Goal: Task Accomplishment & Management: Manage account settings

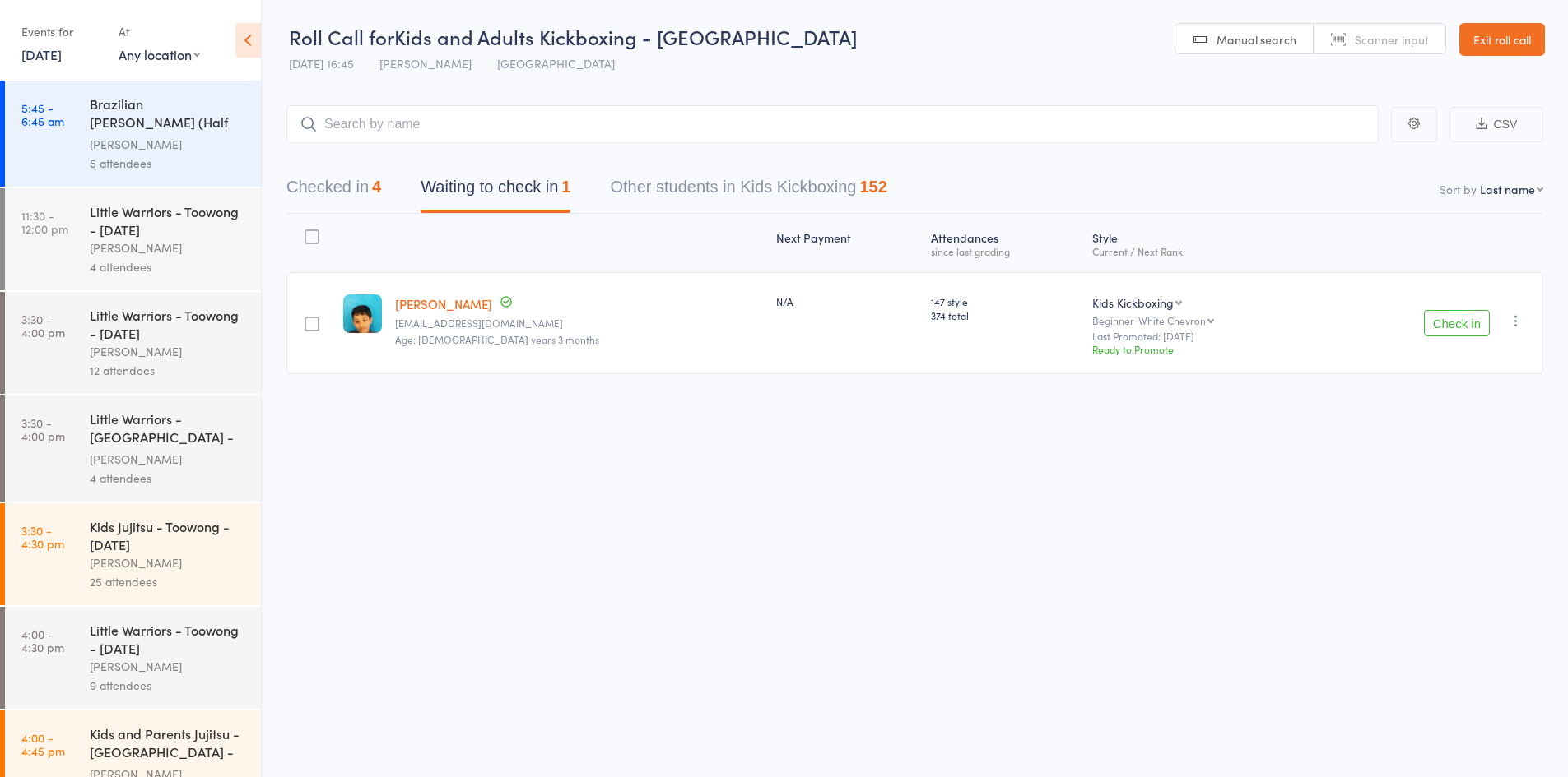
scroll to position [1, 0]
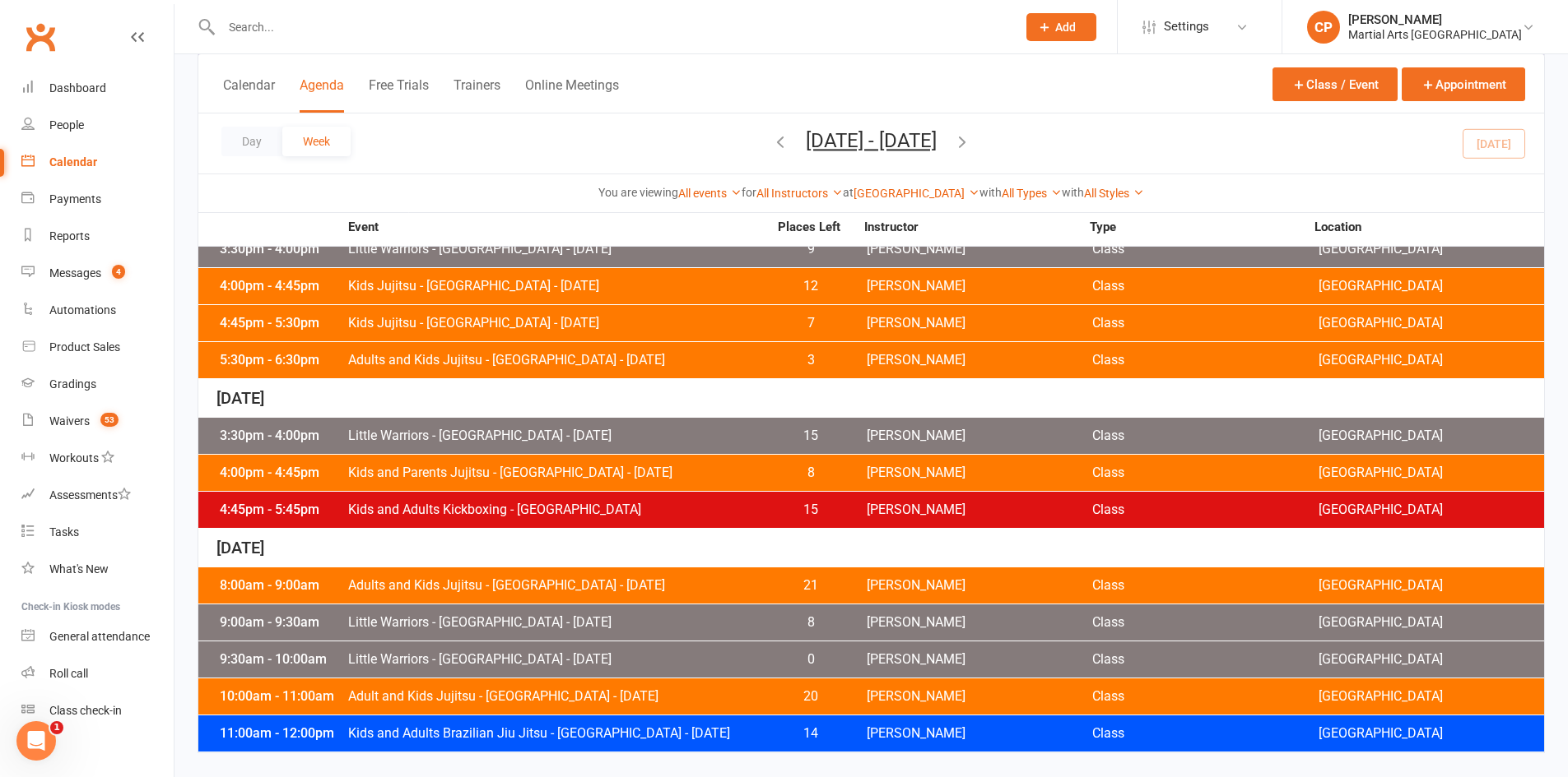
scroll to position [657, 0]
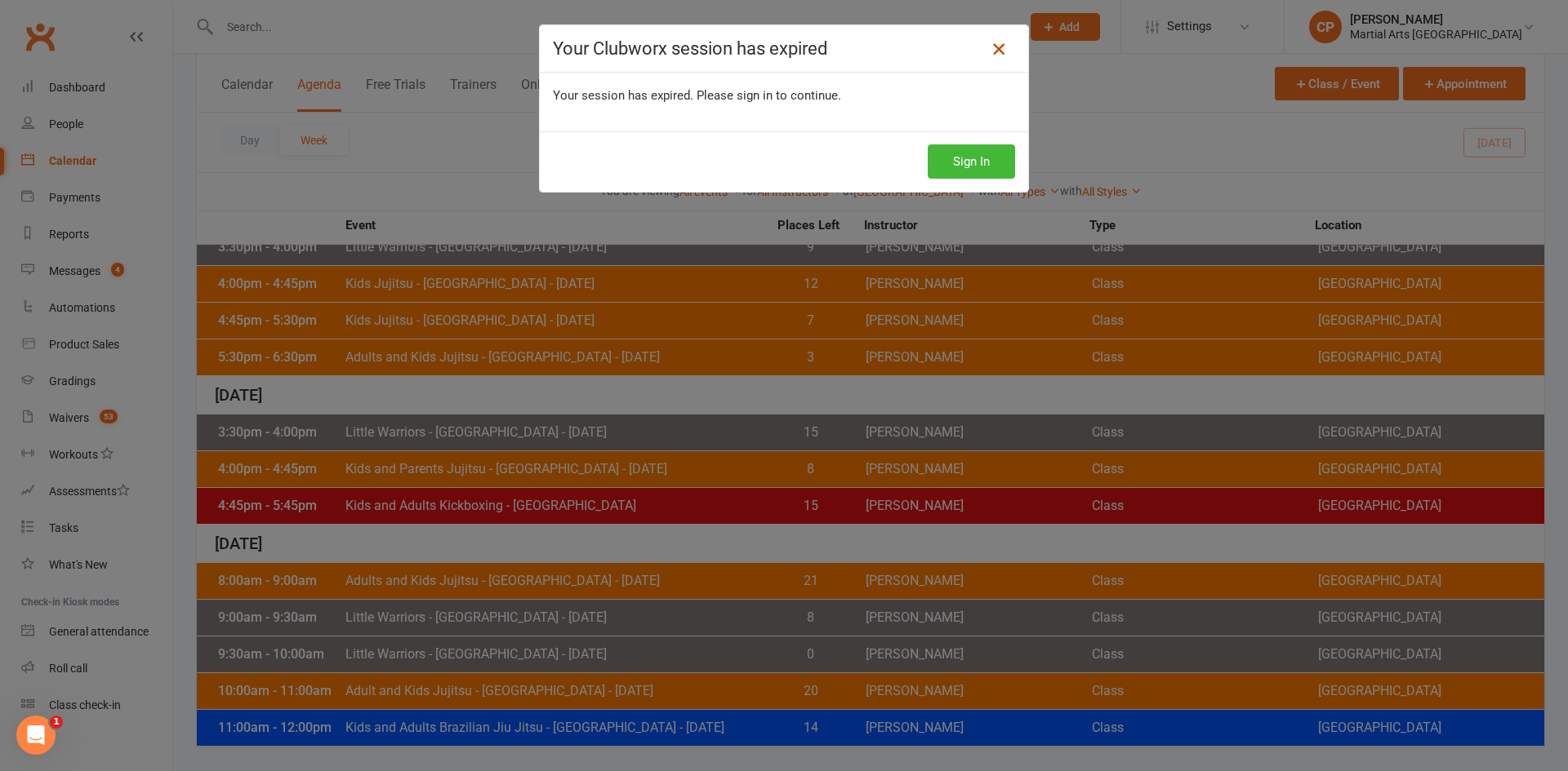
click at [994, 58] on icon at bounding box center [999, 49] width 20 height 20
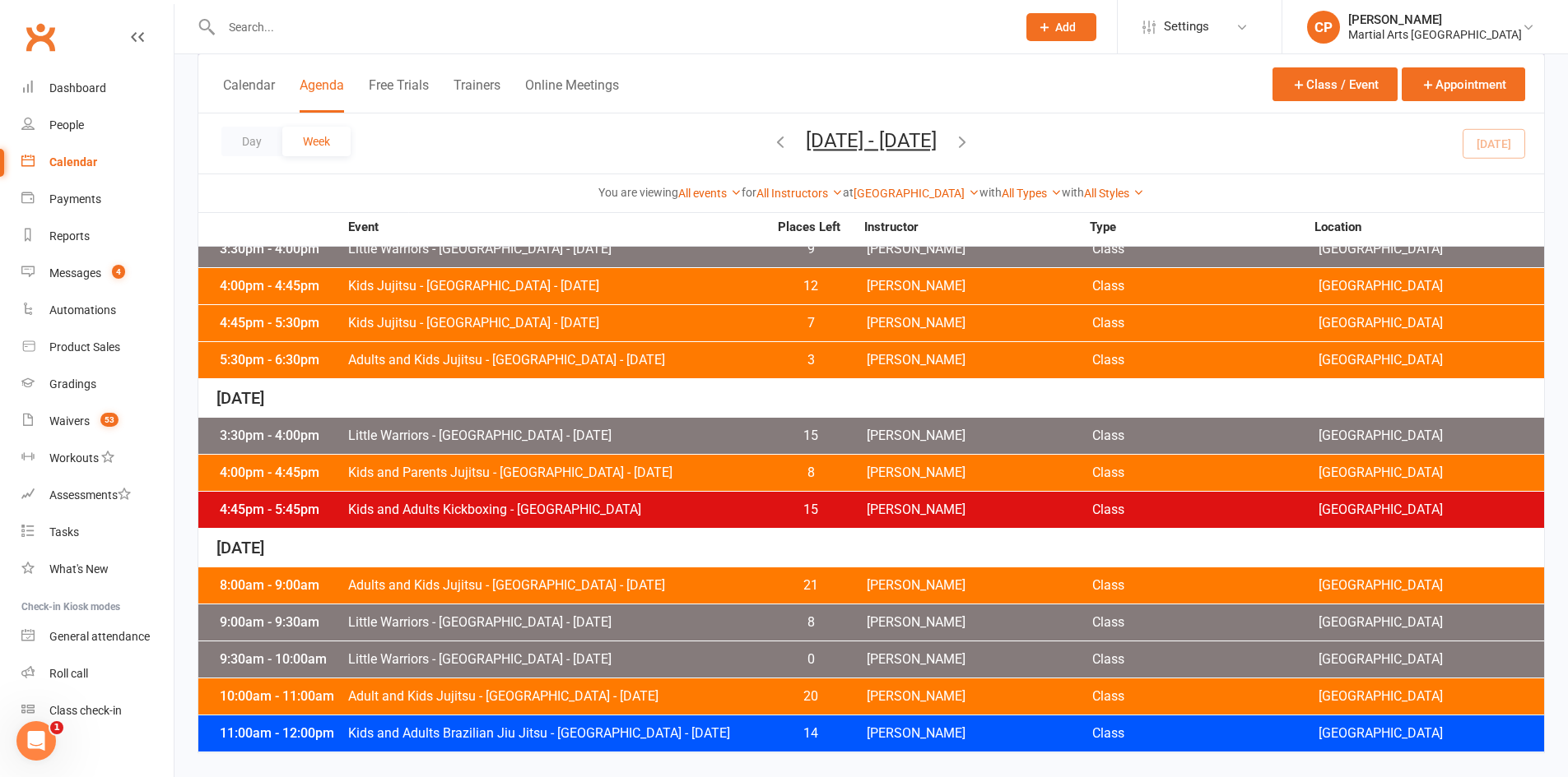
click at [468, 431] on span "Little Warriors - [GEOGRAPHIC_DATA] - [DATE]" at bounding box center [558, 436] width 421 height 13
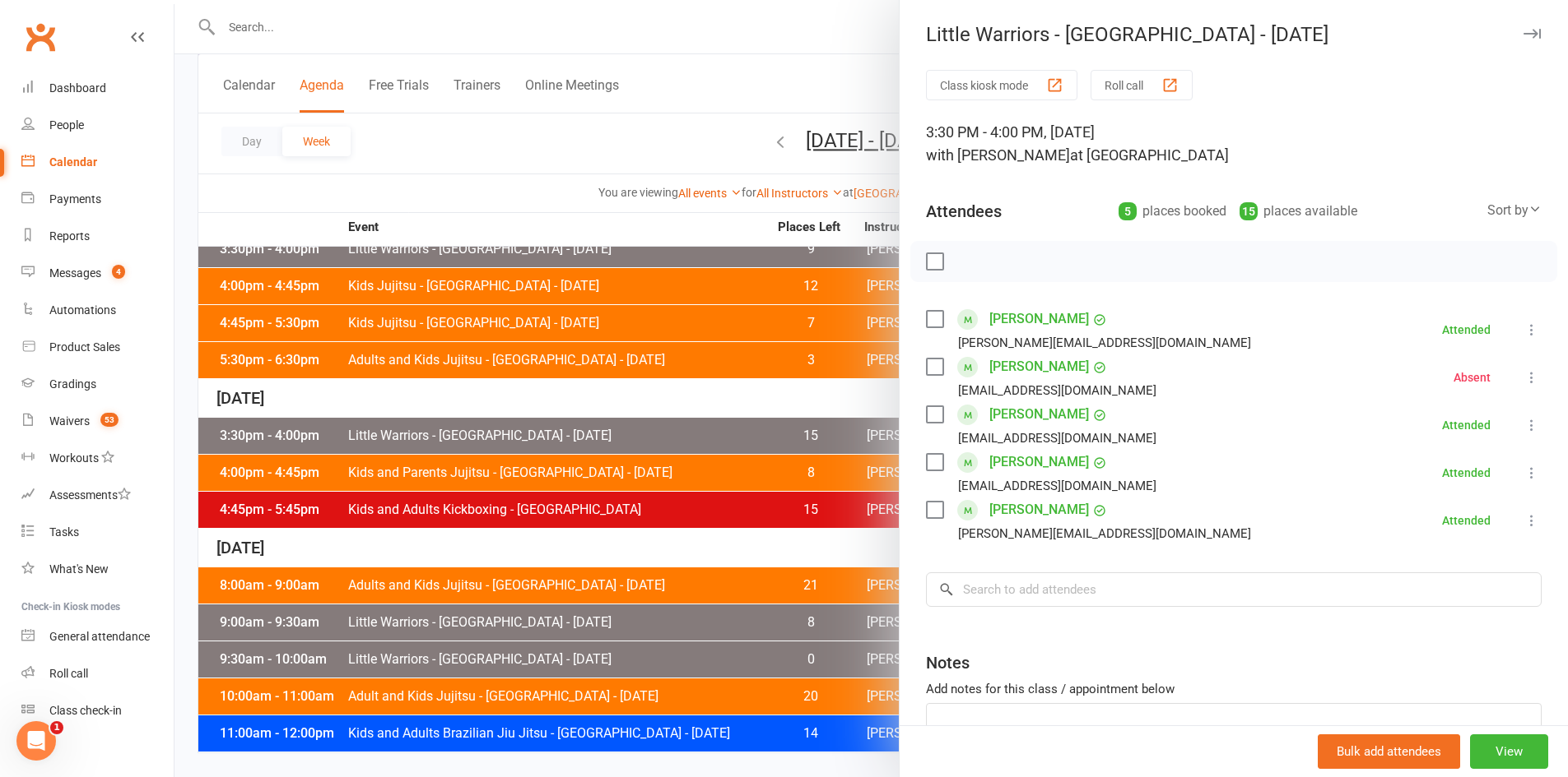
click at [529, 472] on div at bounding box center [871, 388] width 1393 height 777
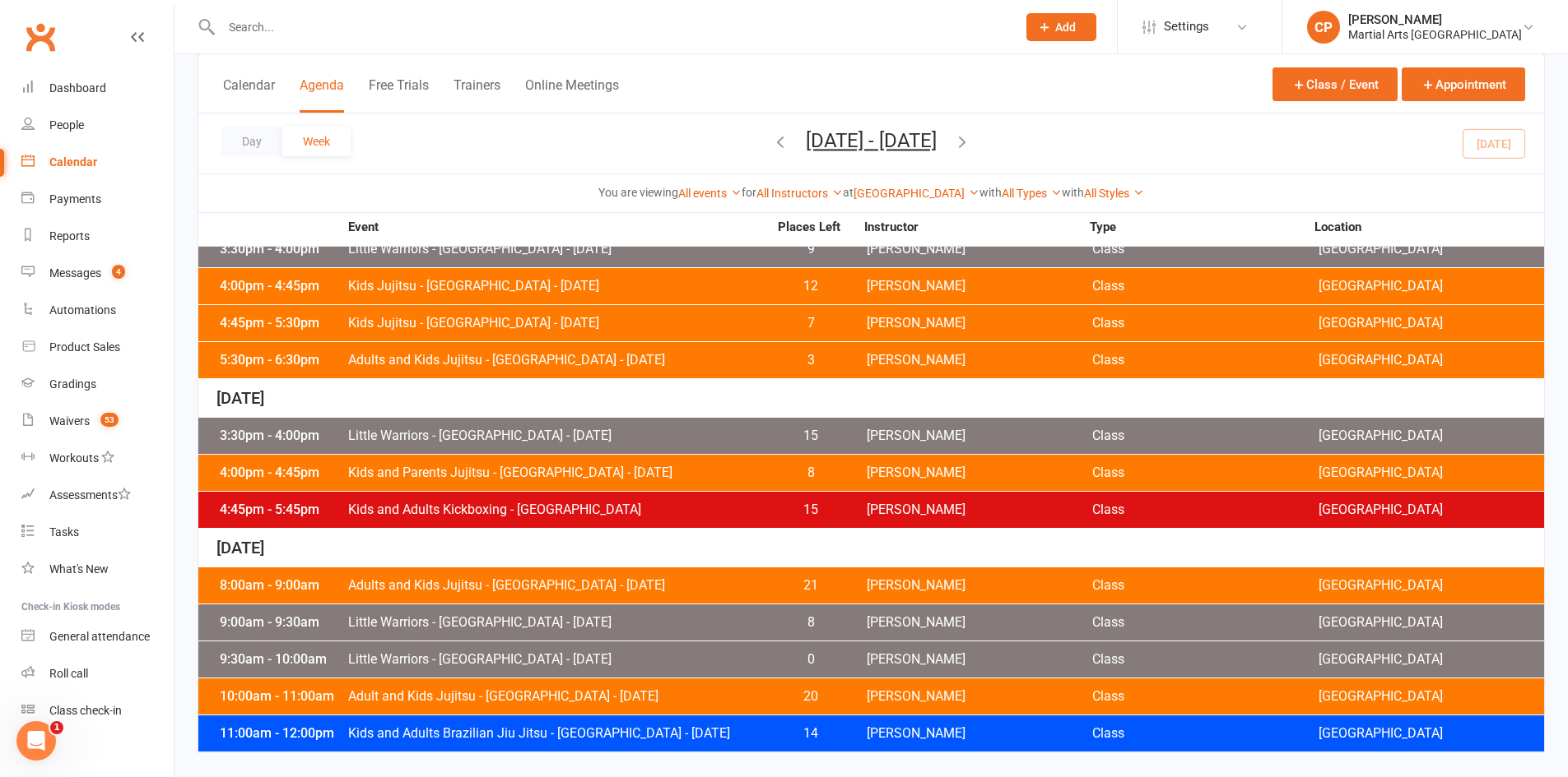
click at [540, 469] on span "Kids and Parents Jujitsu - [GEOGRAPHIC_DATA] - [DATE]" at bounding box center [558, 473] width 421 height 13
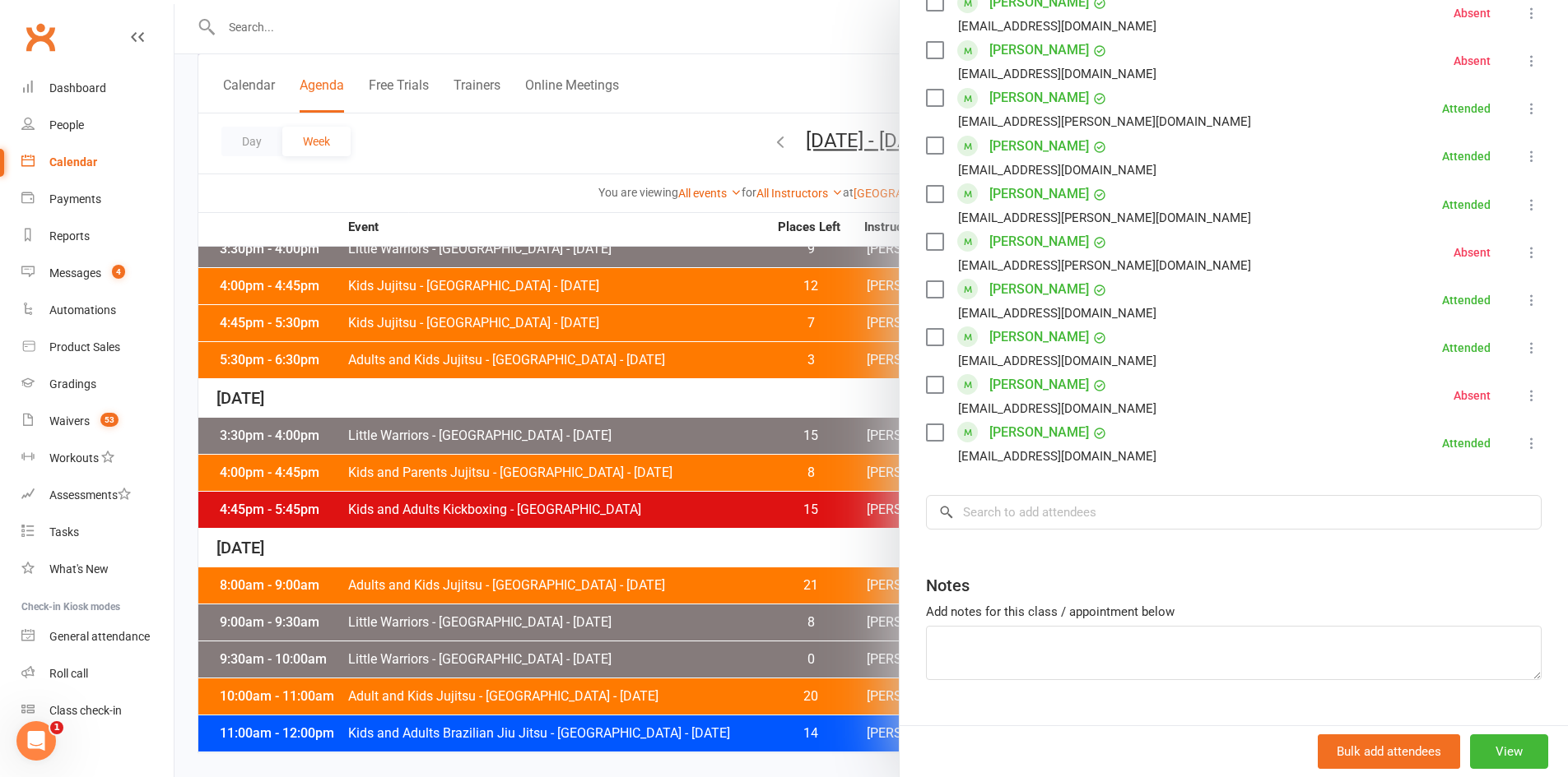
scroll to position [926, 0]
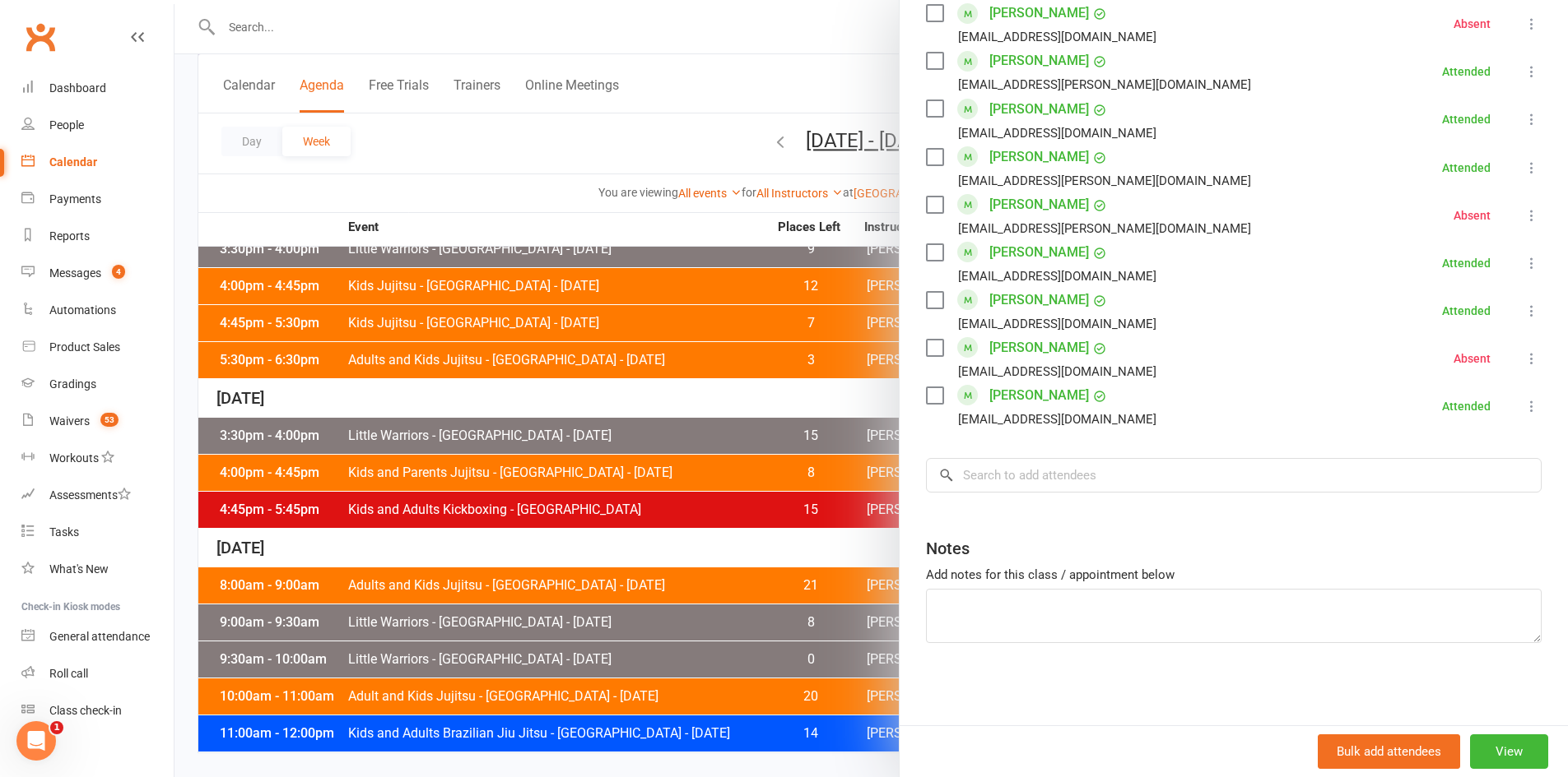
click at [644, 351] on div at bounding box center [871, 388] width 1393 height 777
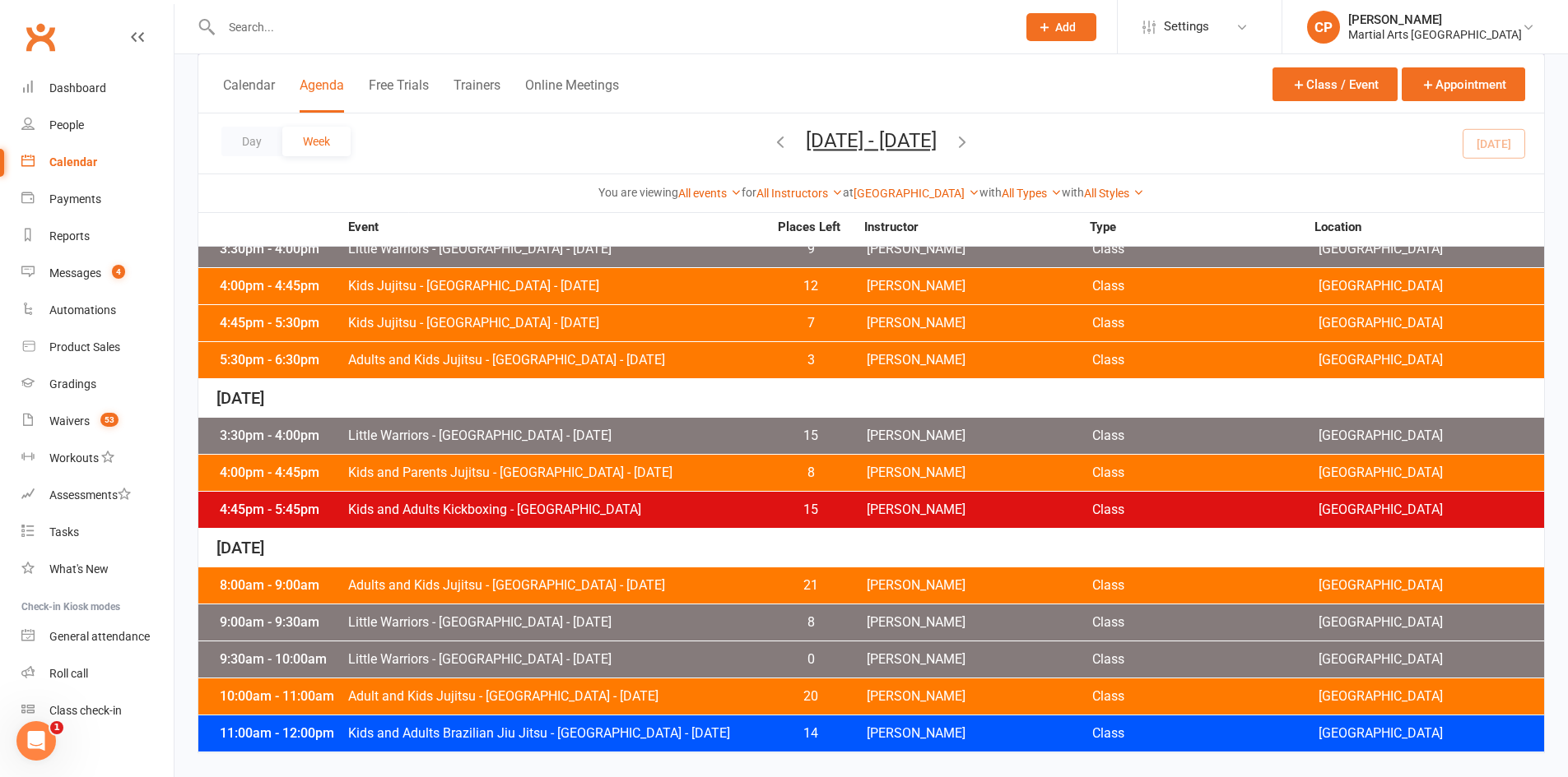
click at [622, 520] on div "4:45pm - 5:45pm Kids and Adults Kickboxing - [GEOGRAPHIC_DATA] 15 [PERSON_NAME]…" at bounding box center [872, 509] width 1346 height 36
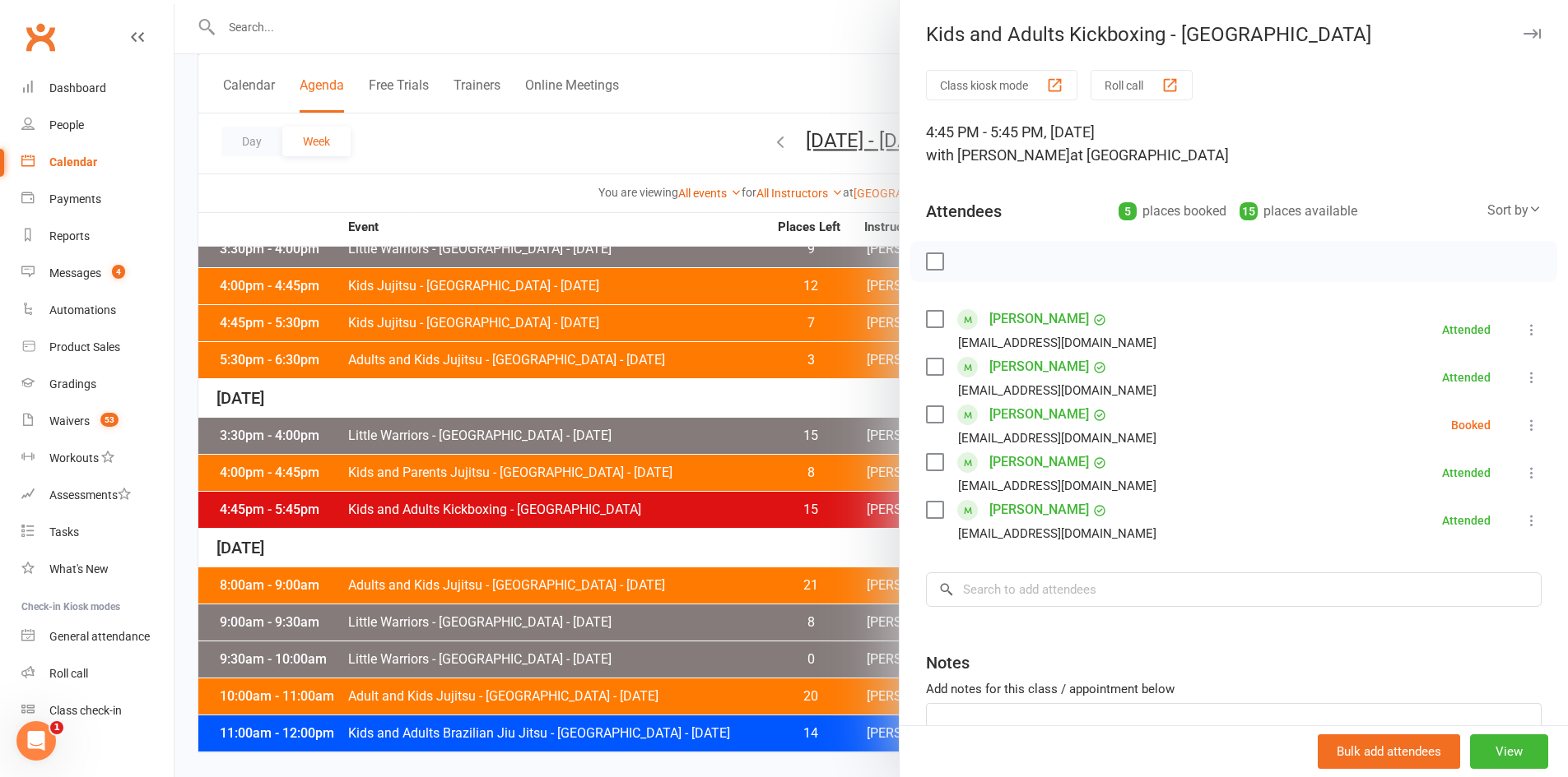
click at [1524, 431] on icon at bounding box center [1532, 426] width 17 height 17
click at [1414, 552] on link "Mark absent" at bounding box center [1452, 556] width 177 height 33
click at [641, 386] on div at bounding box center [871, 388] width 1393 height 777
